Goal: Task Accomplishment & Management: Manage account settings

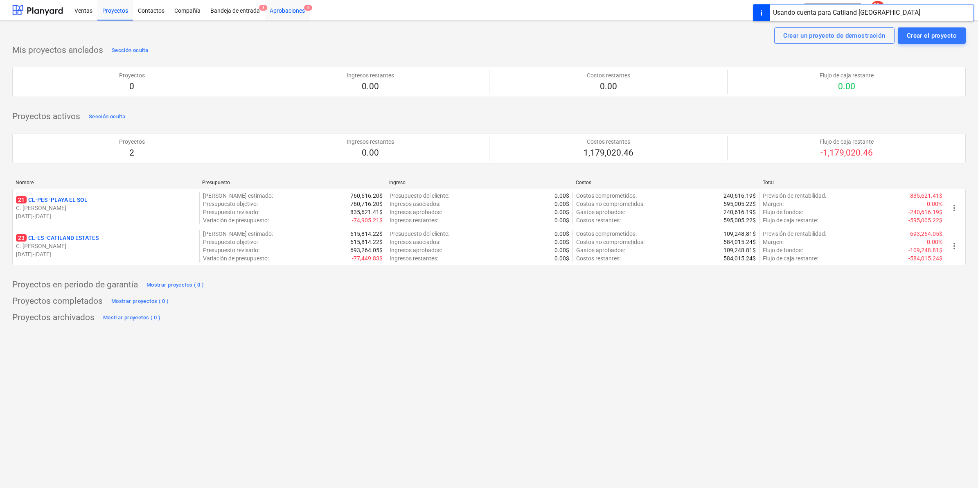
click at [291, 10] on div "Aprobaciones 6" at bounding box center [287, 10] width 45 height 21
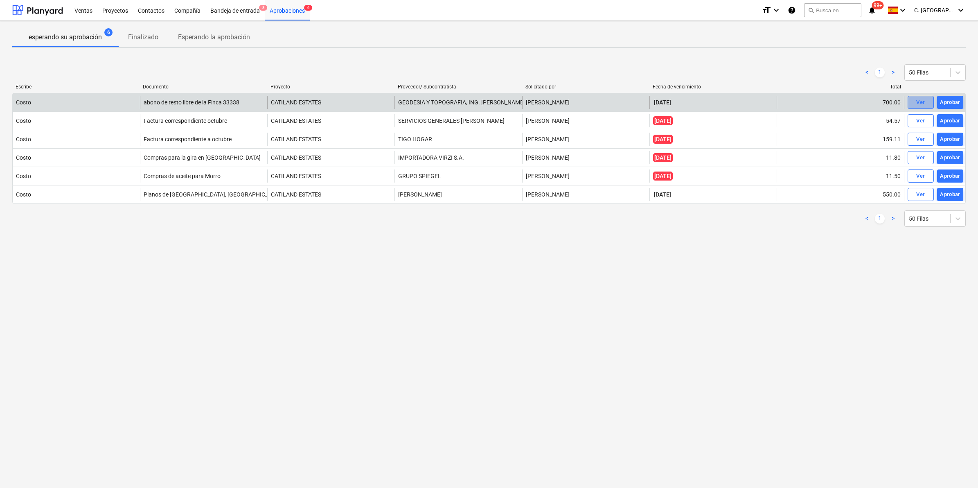
click at [914, 98] on span "Ver" at bounding box center [920, 102] width 18 height 9
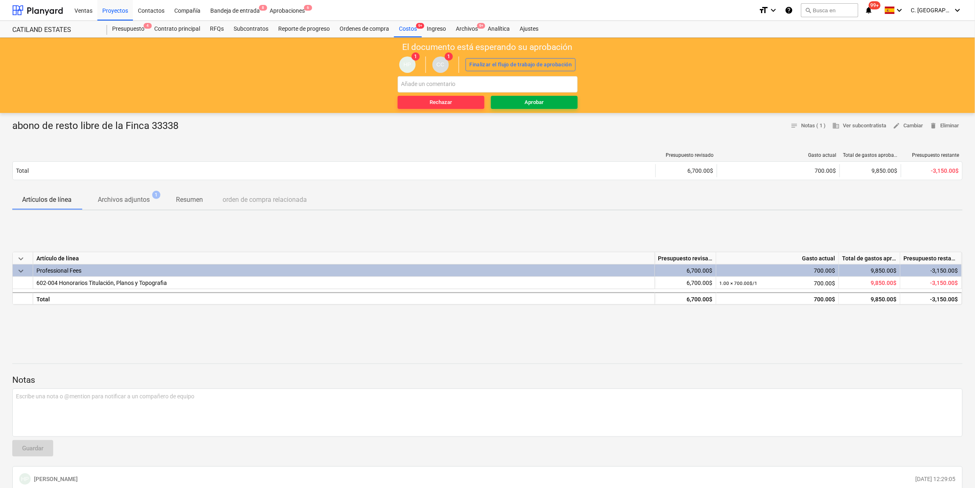
click at [555, 106] on span "Aprobar" at bounding box center [534, 102] width 80 height 9
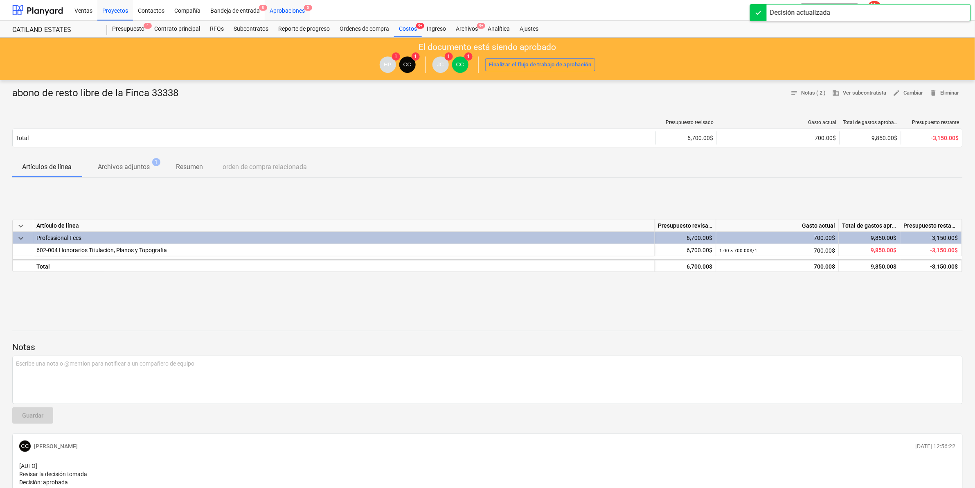
click at [282, 9] on div "Aprobaciones 5" at bounding box center [287, 10] width 45 height 21
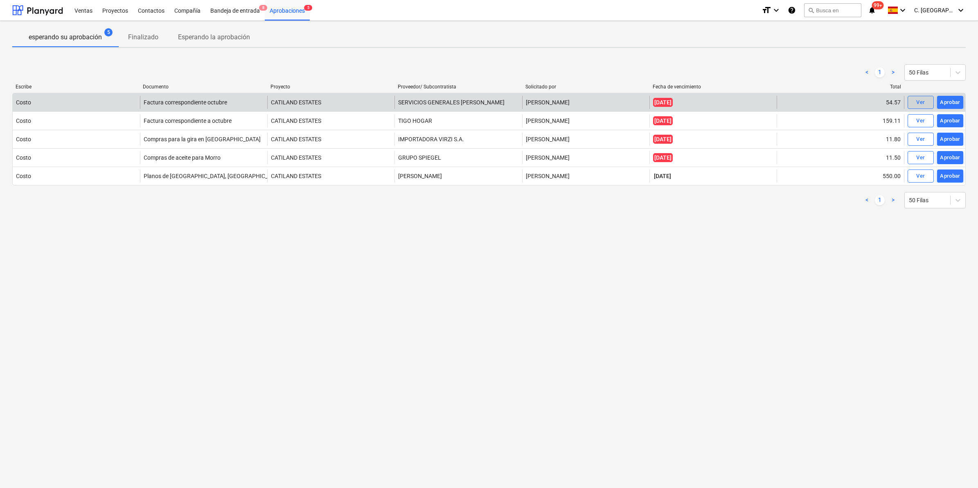
click at [920, 99] on div "Ver" at bounding box center [920, 102] width 9 height 9
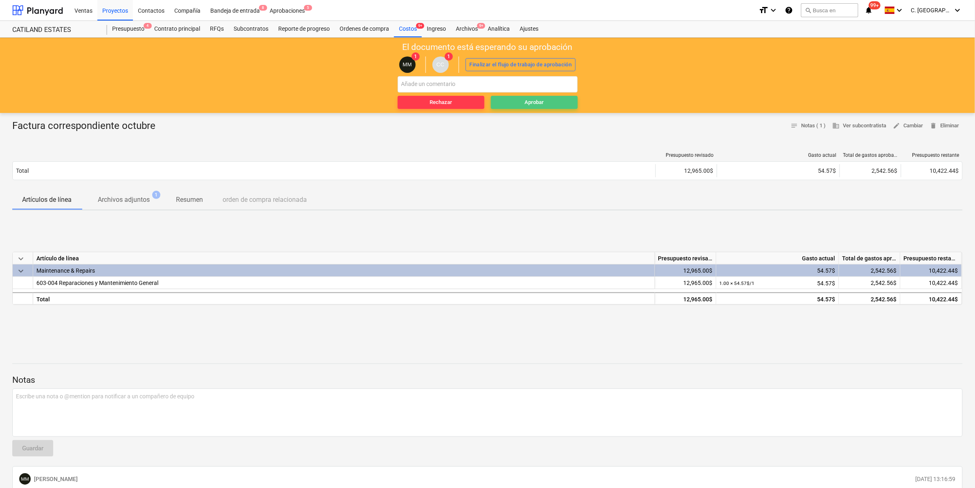
click at [562, 103] on span "Aprobar" at bounding box center [534, 102] width 80 height 9
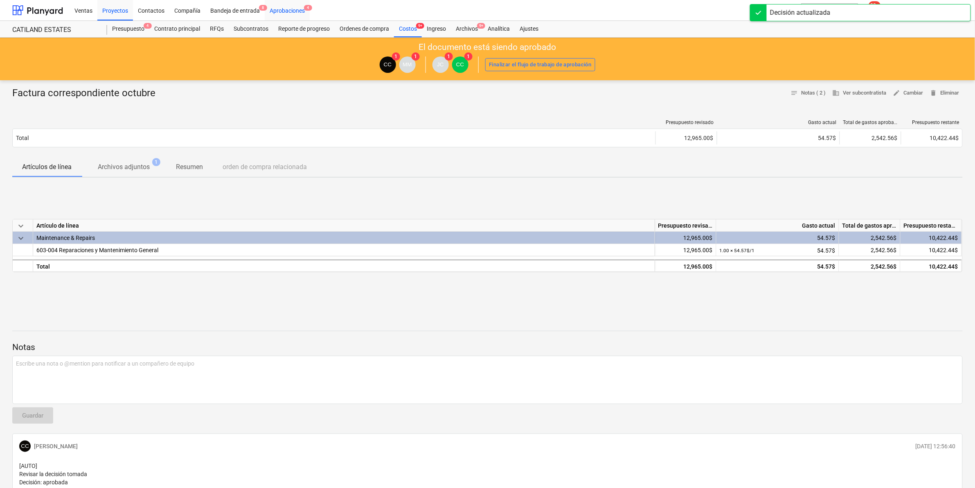
click at [283, 17] on div "Aprobaciones 4" at bounding box center [287, 10] width 45 height 21
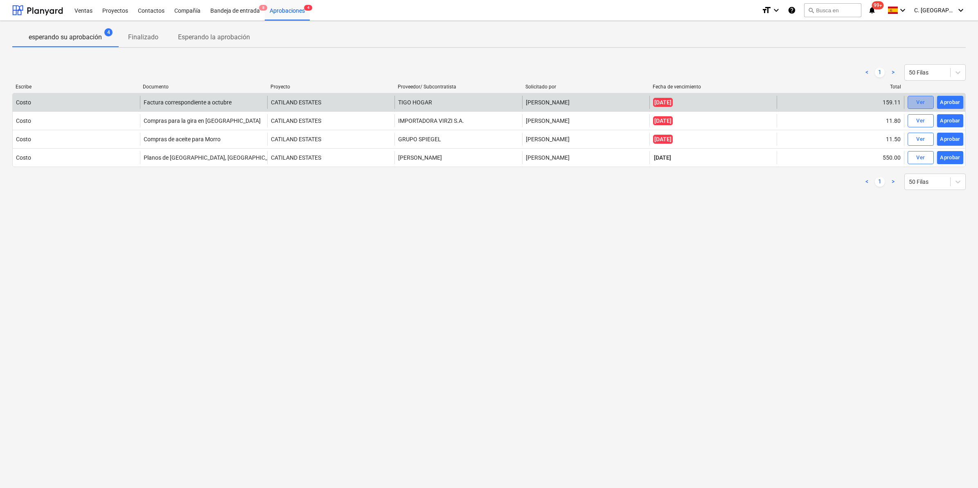
click at [923, 102] on div "Ver" at bounding box center [920, 102] width 9 height 9
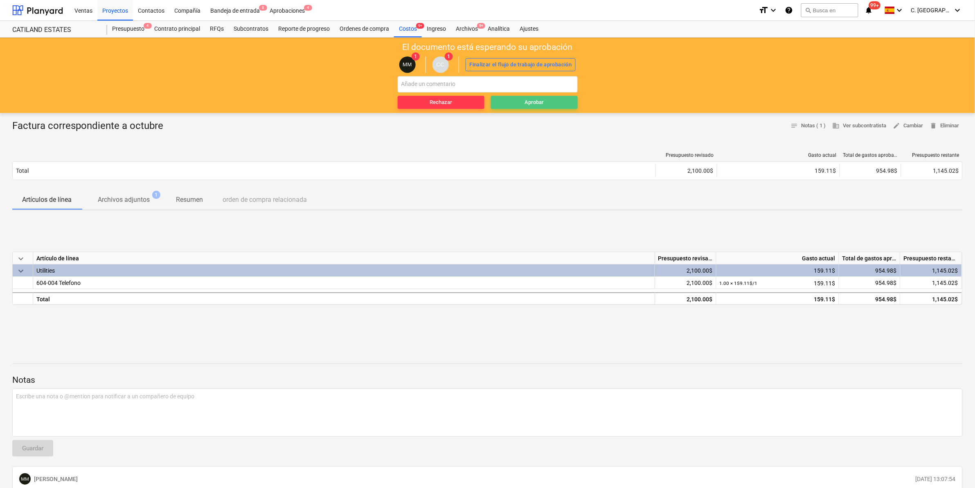
click at [524, 100] on div "Aprobar" at bounding box center [533, 102] width 19 height 9
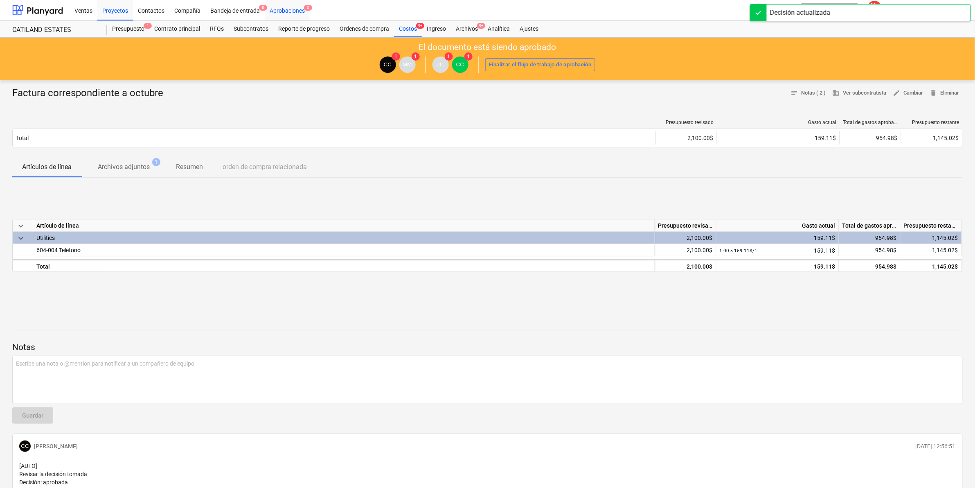
click at [286, 11] on div "Aprobaciones 3" at bounding box center [287, 10] width 45 height 21
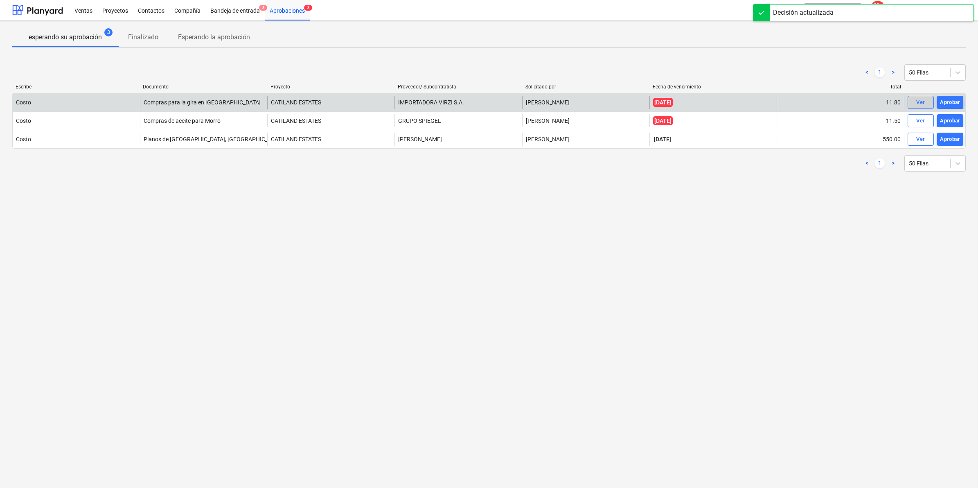
click at [927, 103] on span "Ver" at bounding box center [920, 102] width 18 height 9
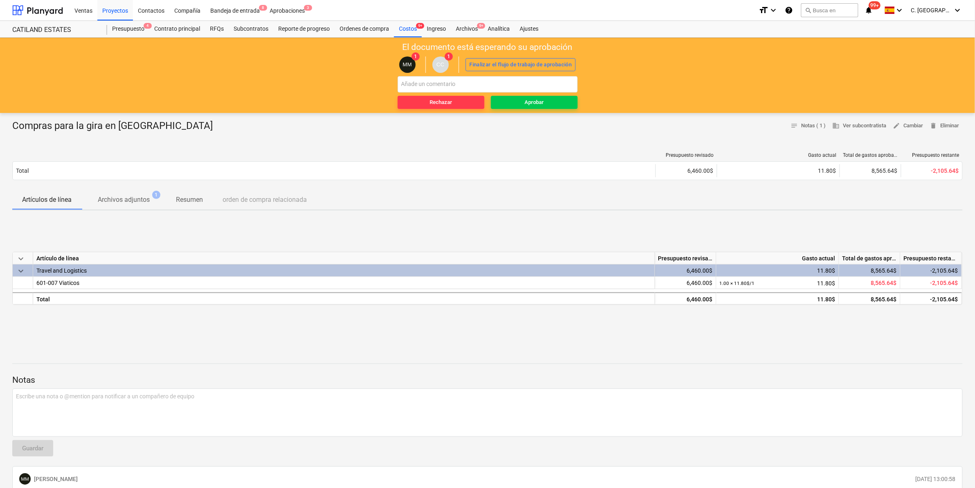
click at [140, 196] on p "Archivos adjuntos" at bounding box center [124, 200] width 52 height 10
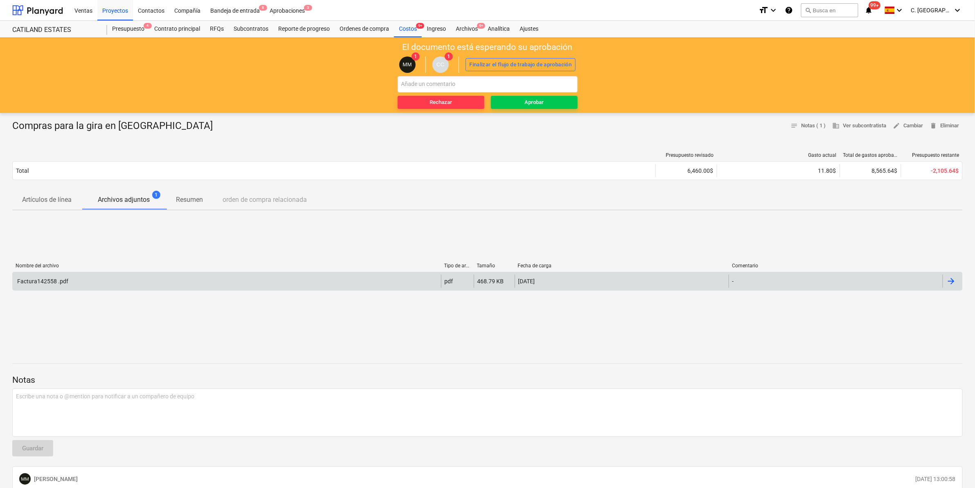
click at [50, 281] on div "Factura142558 .pdf" at bounding box center [42, 281] width 52 height 7
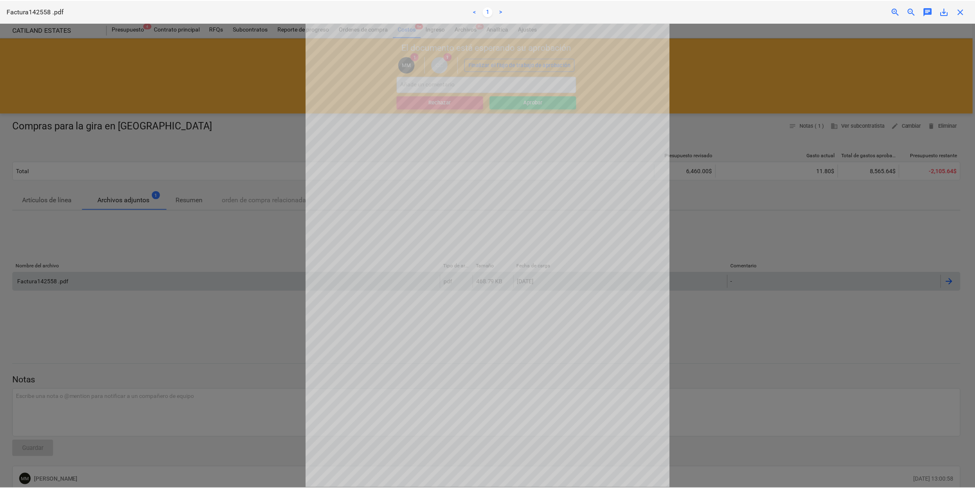
scroll to position [53, 0]
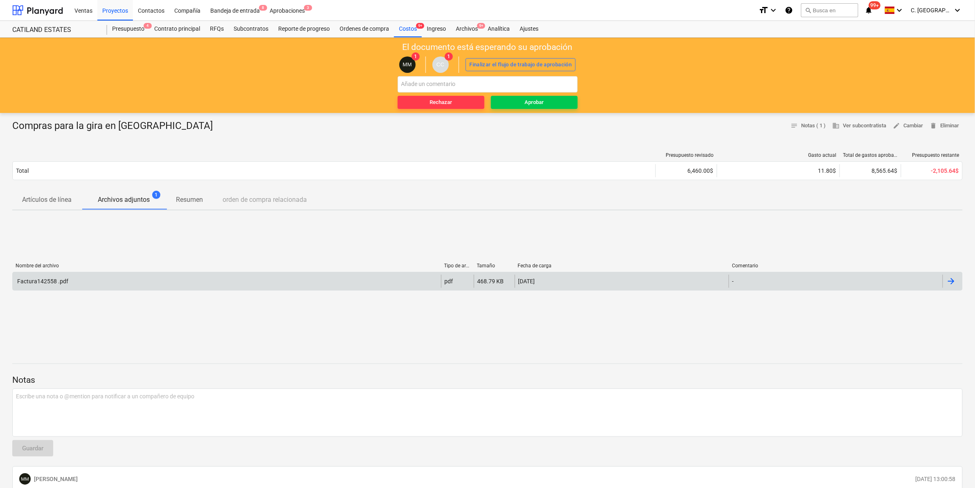
click at [535, 115] on div "Compras para la gira en [GEOGRAPHIC_DATA] notes Notas ( 1 ) business Ver subcon…" at bounding box center [487, 333] width 975 height 441
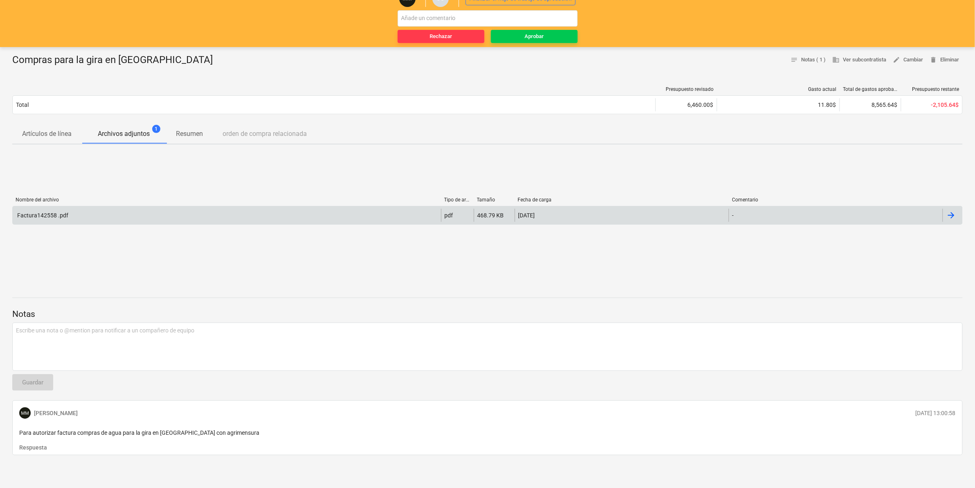
scroll to position [0, 0]
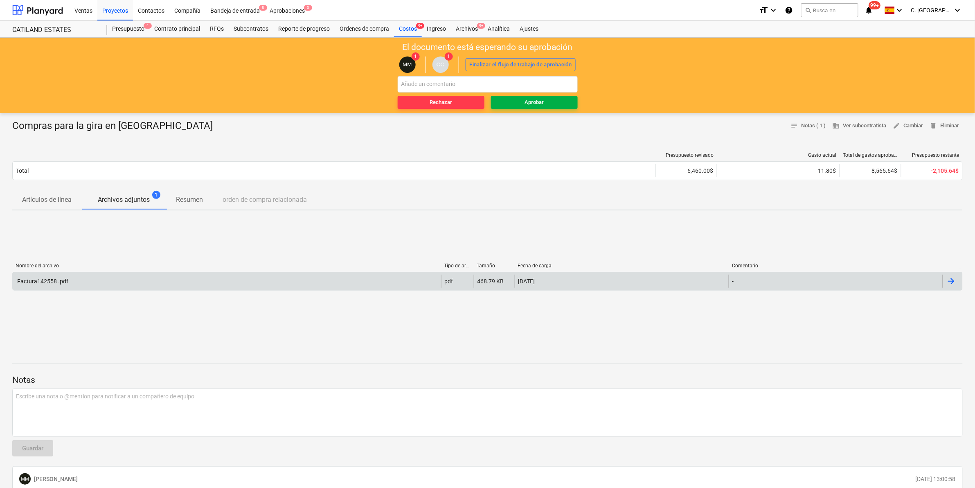
click at [508, 99] on span "Aprobar" at bounding box center [534, 102] width 80 height 9
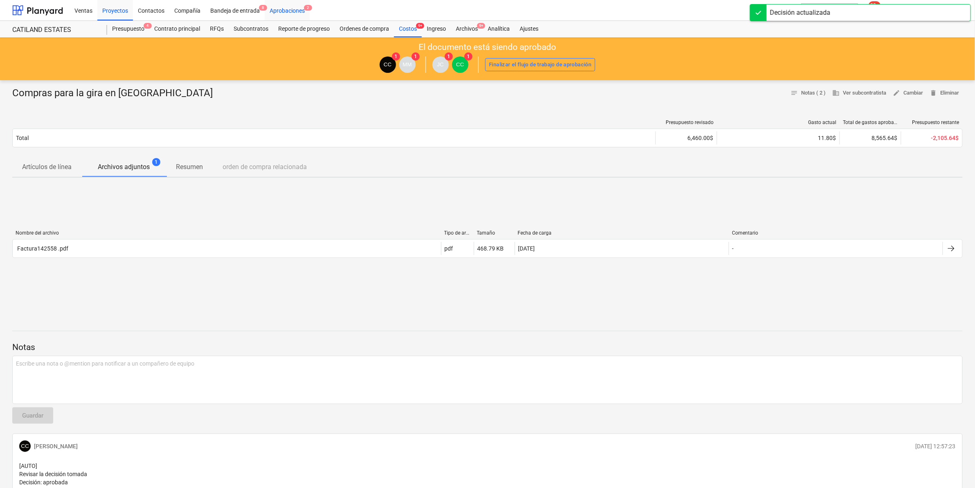
click at [278, 12] on div "Aprobaciones 2" at bounding box center [287, 10] width 45 height 21
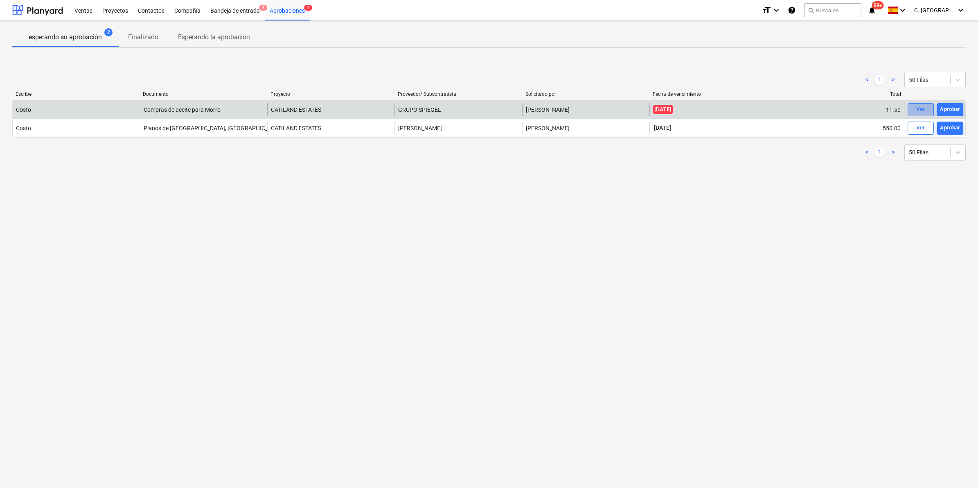
click at [929, 109] on button "Ver" at bounding box center [920, 109] width 26 height 13
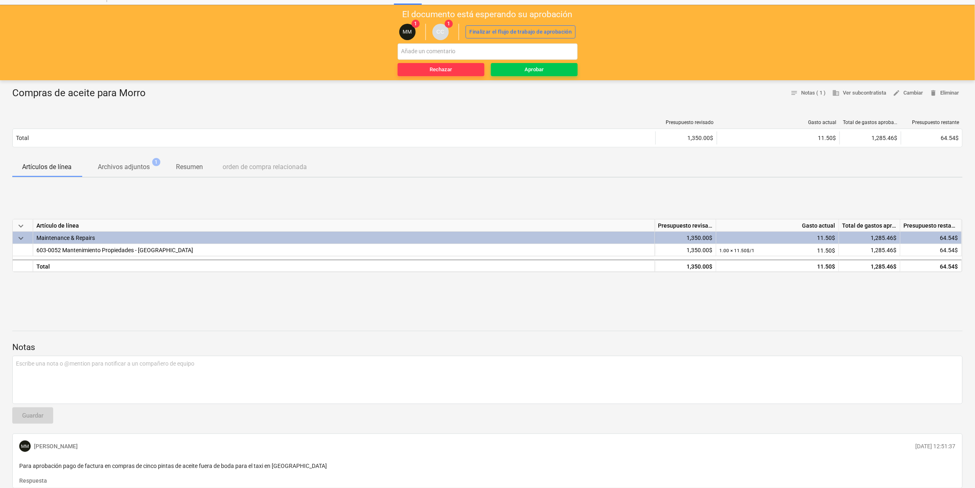
scroll to position [66, 0]
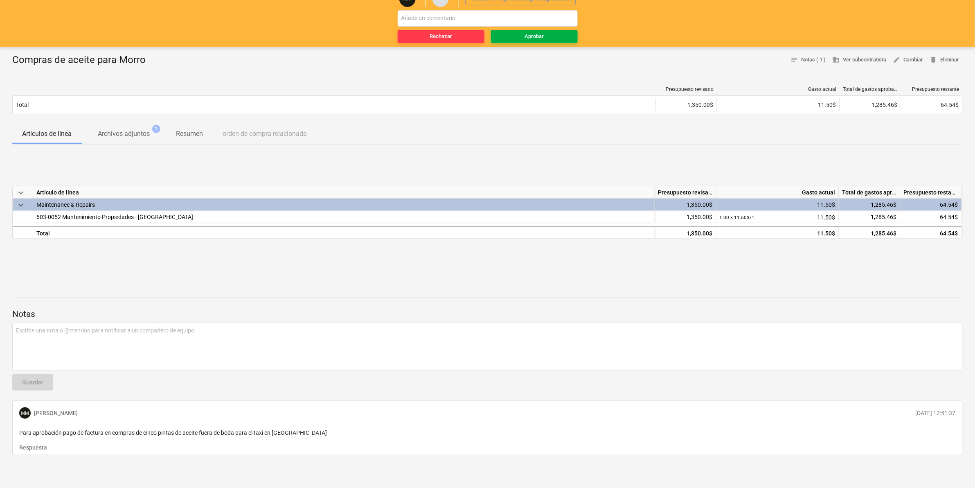
click at [524, 37] on span "Aprobar" at bounding box center [534, 36] width 80 height 9
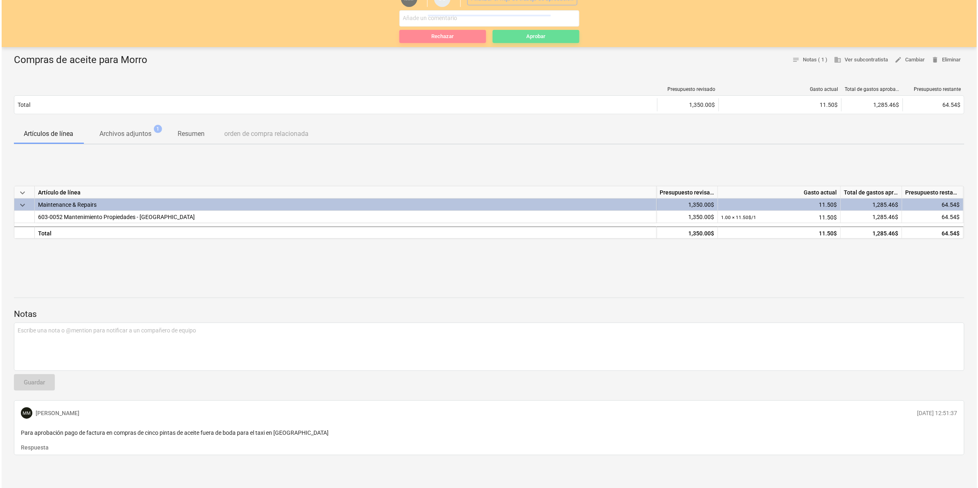
scroll to position [0, 0]
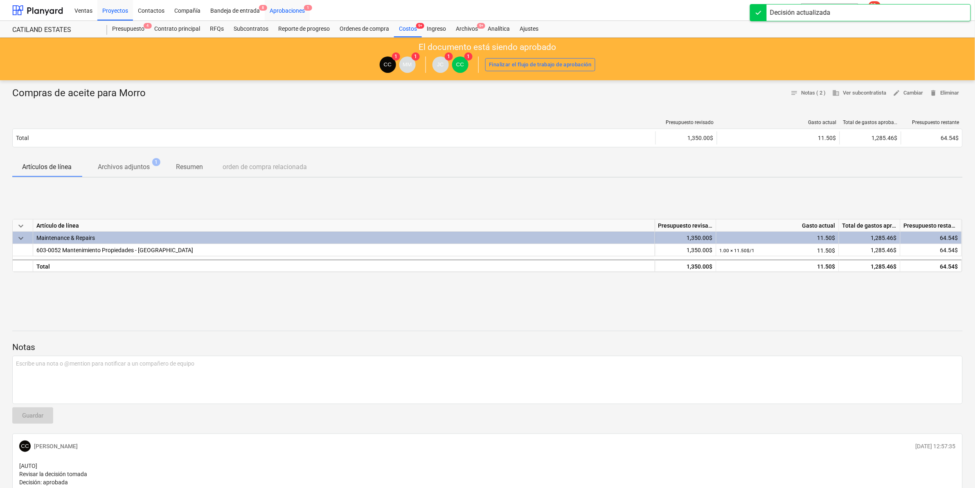
click at [293, 9] on div "Aprobaciones 1" at bounding box center [287, 10] width 45 height 21
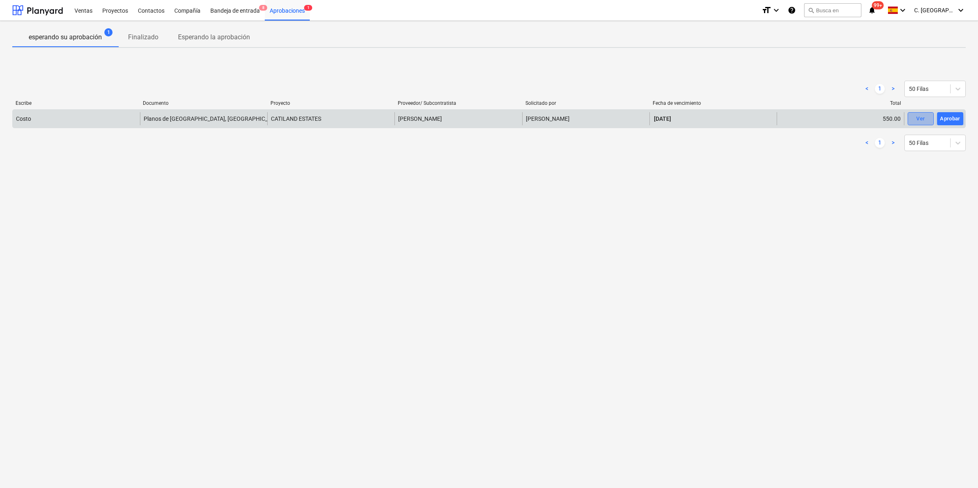
click at [930, 115] on button "Ver" at bounding box center [920, 118] width 26 height 13
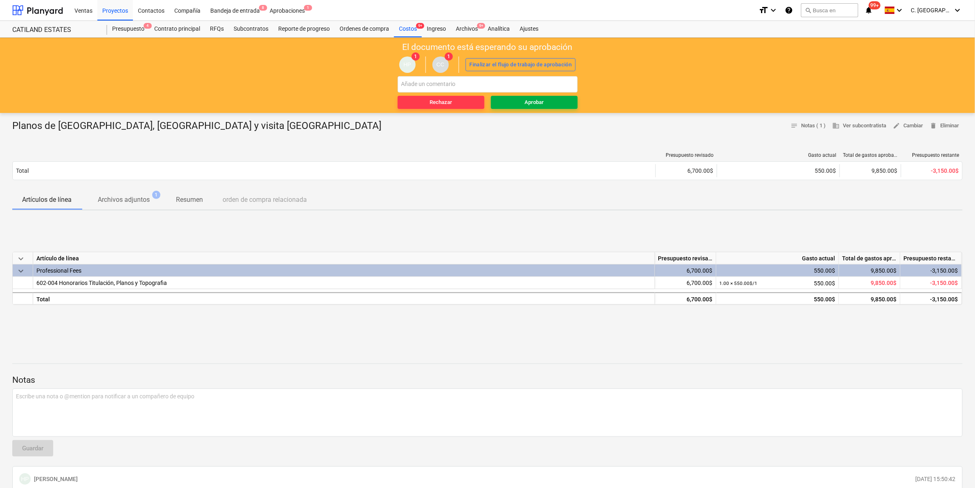
click at [521, 101] on span "Aprobar" at bounding box center [534, 102] width 80 height 9
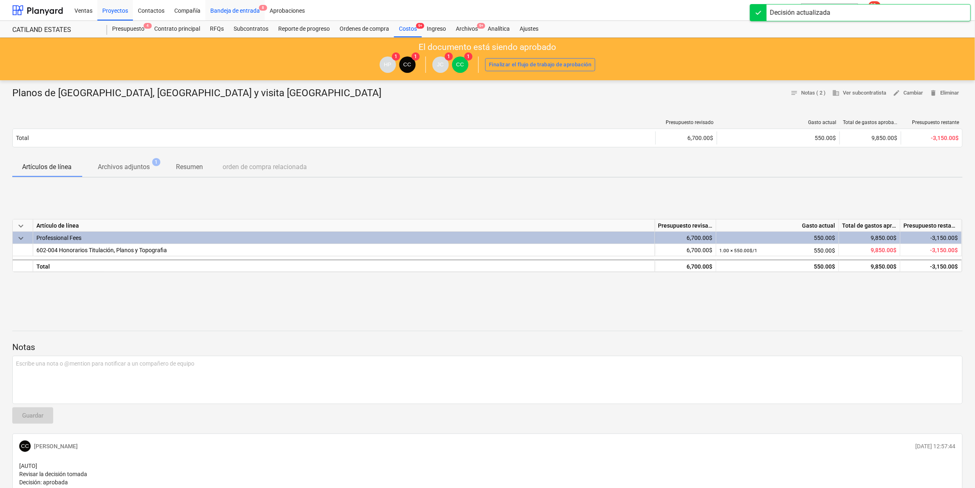
click at [240, 12] on div "Bandeja de entrada 8" at bounding box center [234, 10] width 59 height 21
